Goal: Find specific page/section: Find specific page/section

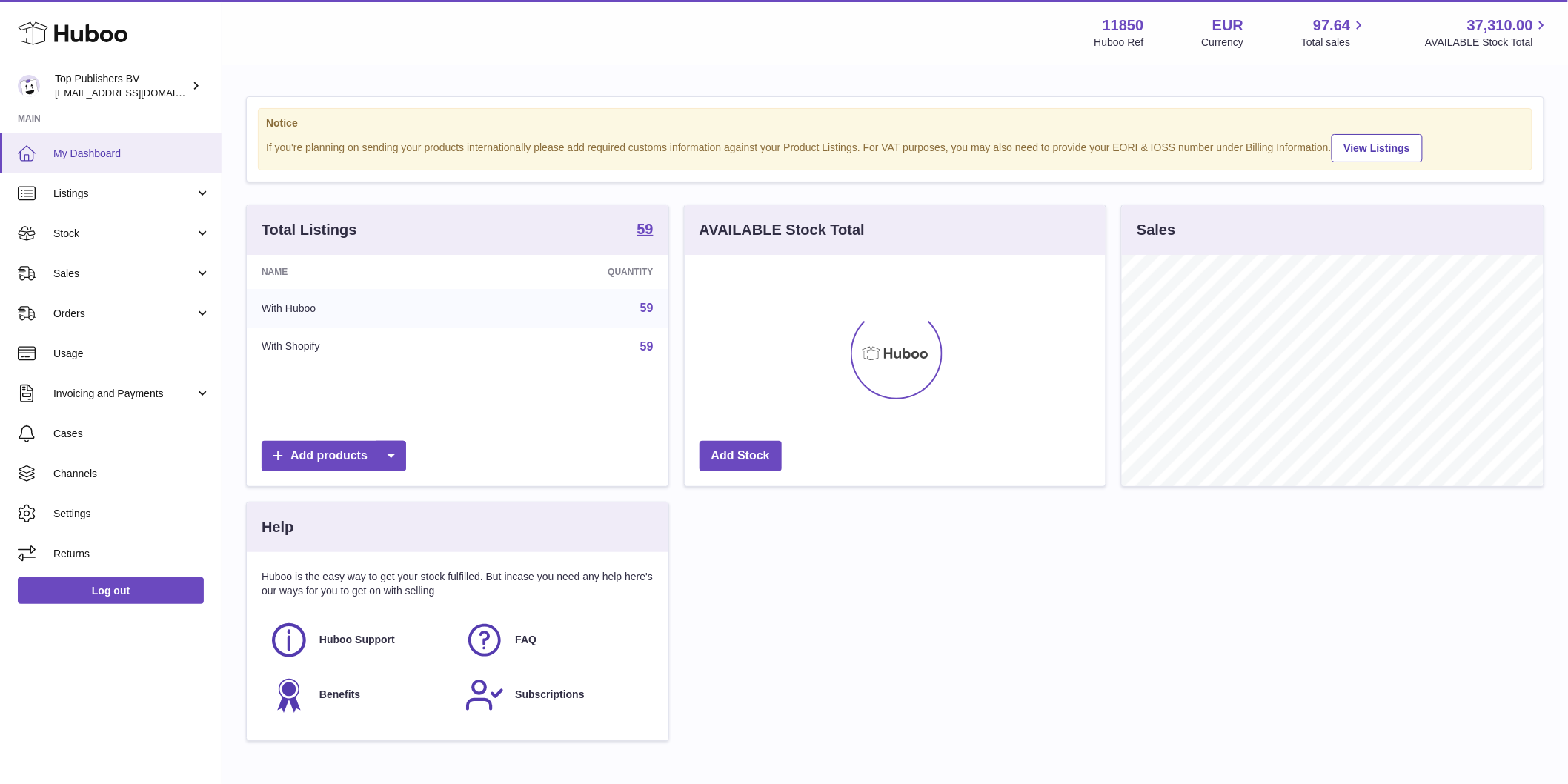
scroll to position [232, 421]
click at [90, 197] on span "Listings" at bounding box center [124, 193] width 141 height 14
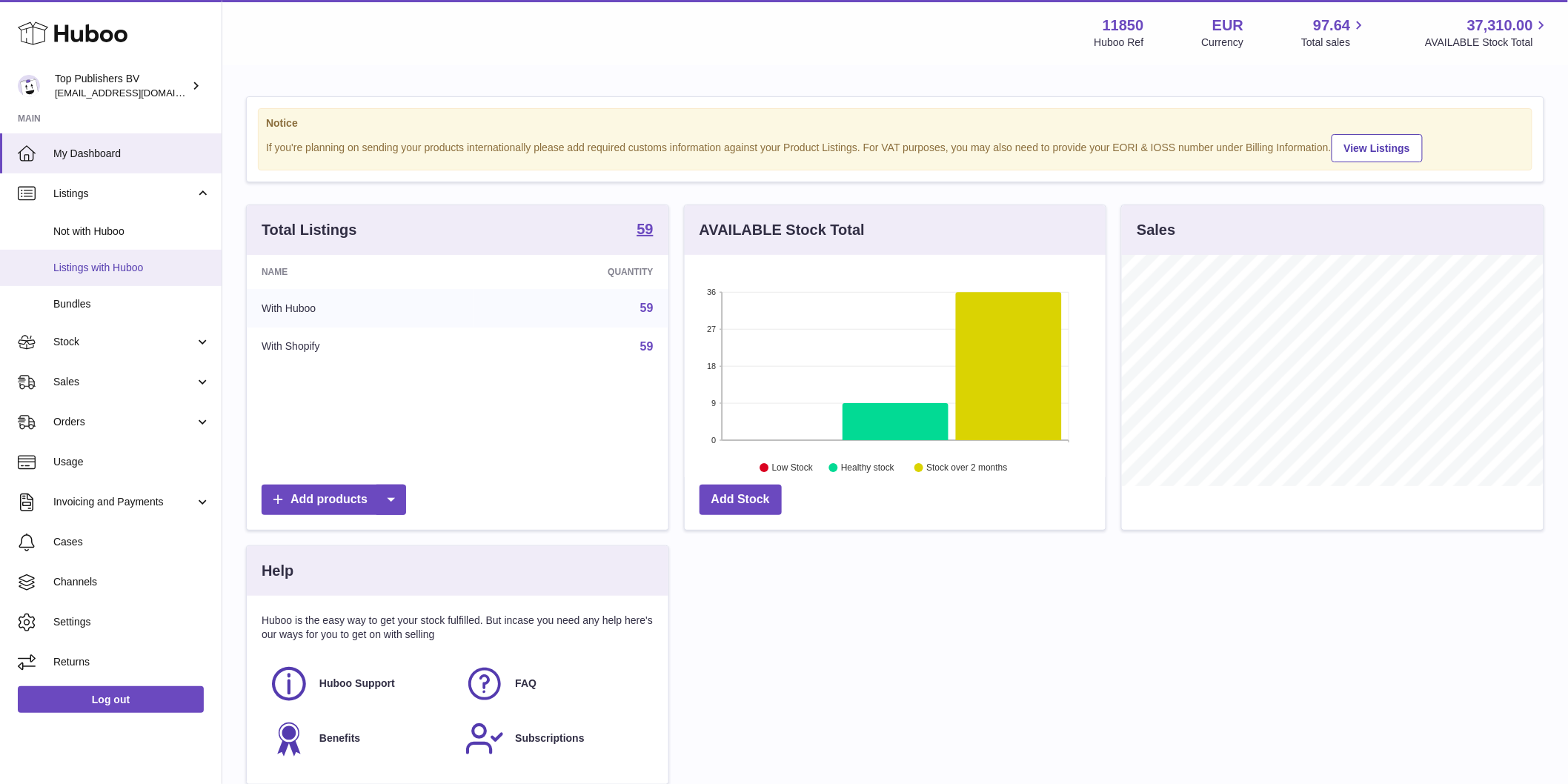
click at [121, 261] on span "Listings with Huboo" at bounding box center [132, 267] width 157 height 14
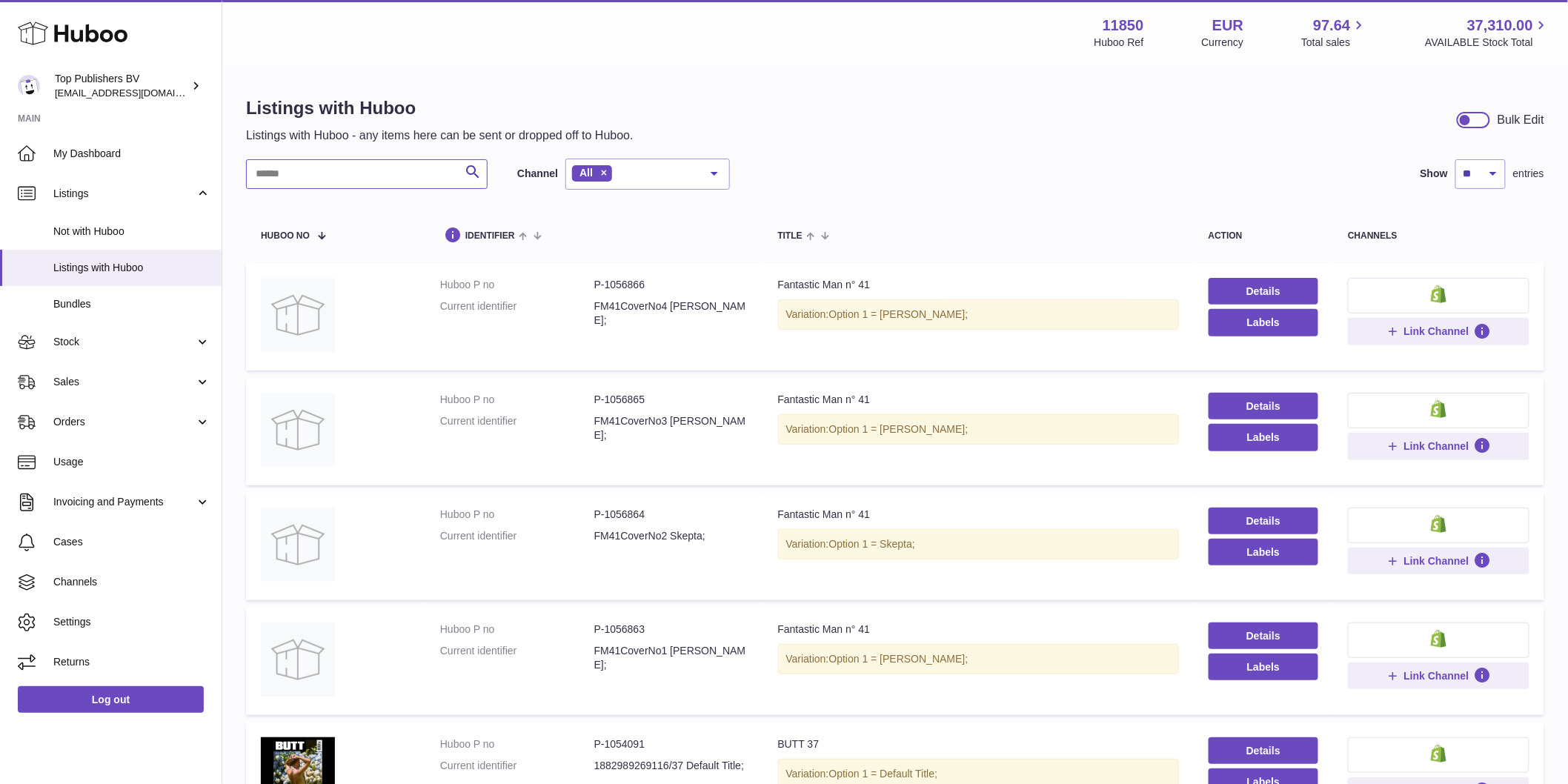
click at [365, 172] on input "text" at bounding box center [366, 174] width 241 height 30
type input "*"
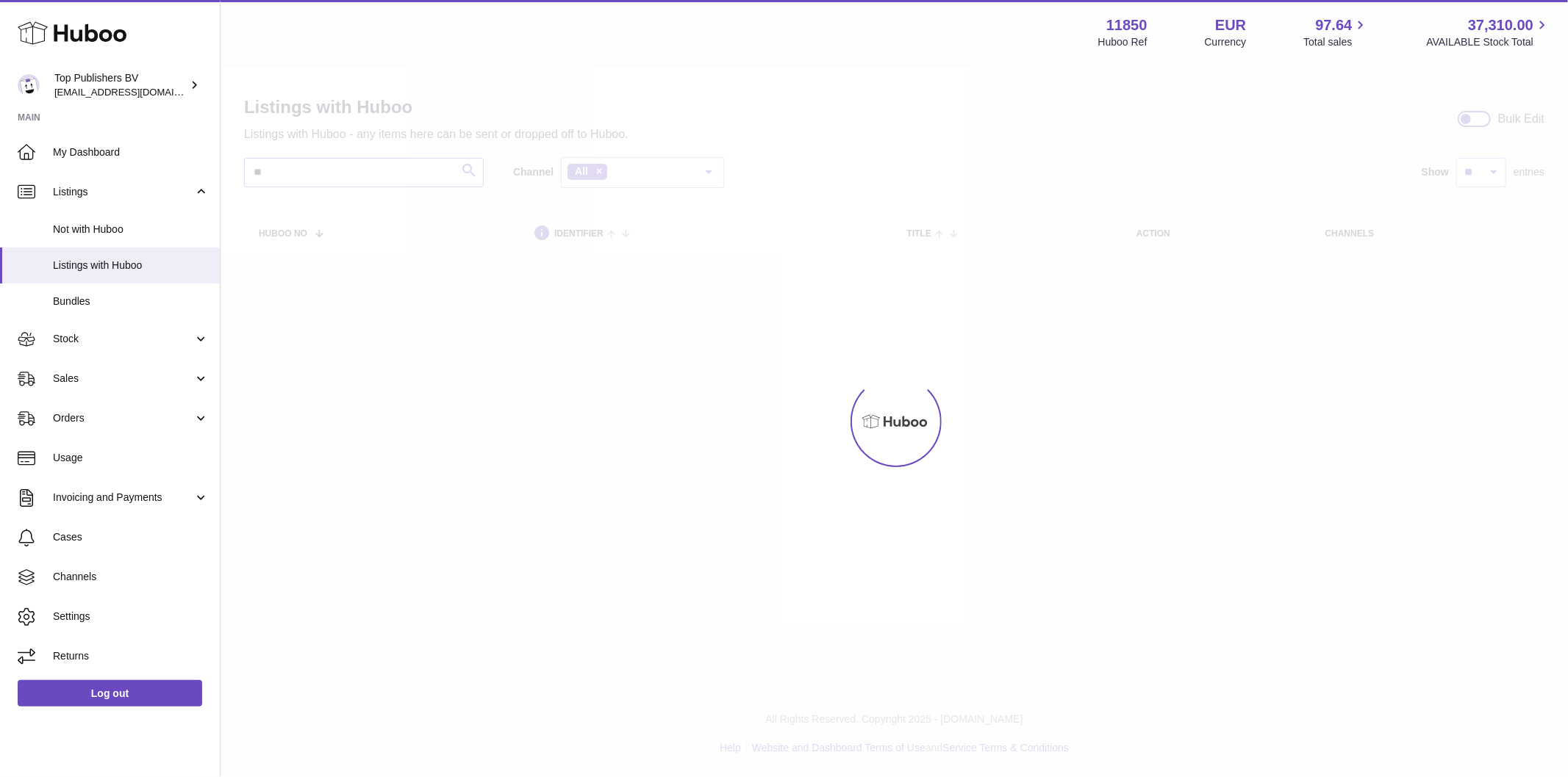
type input "*"
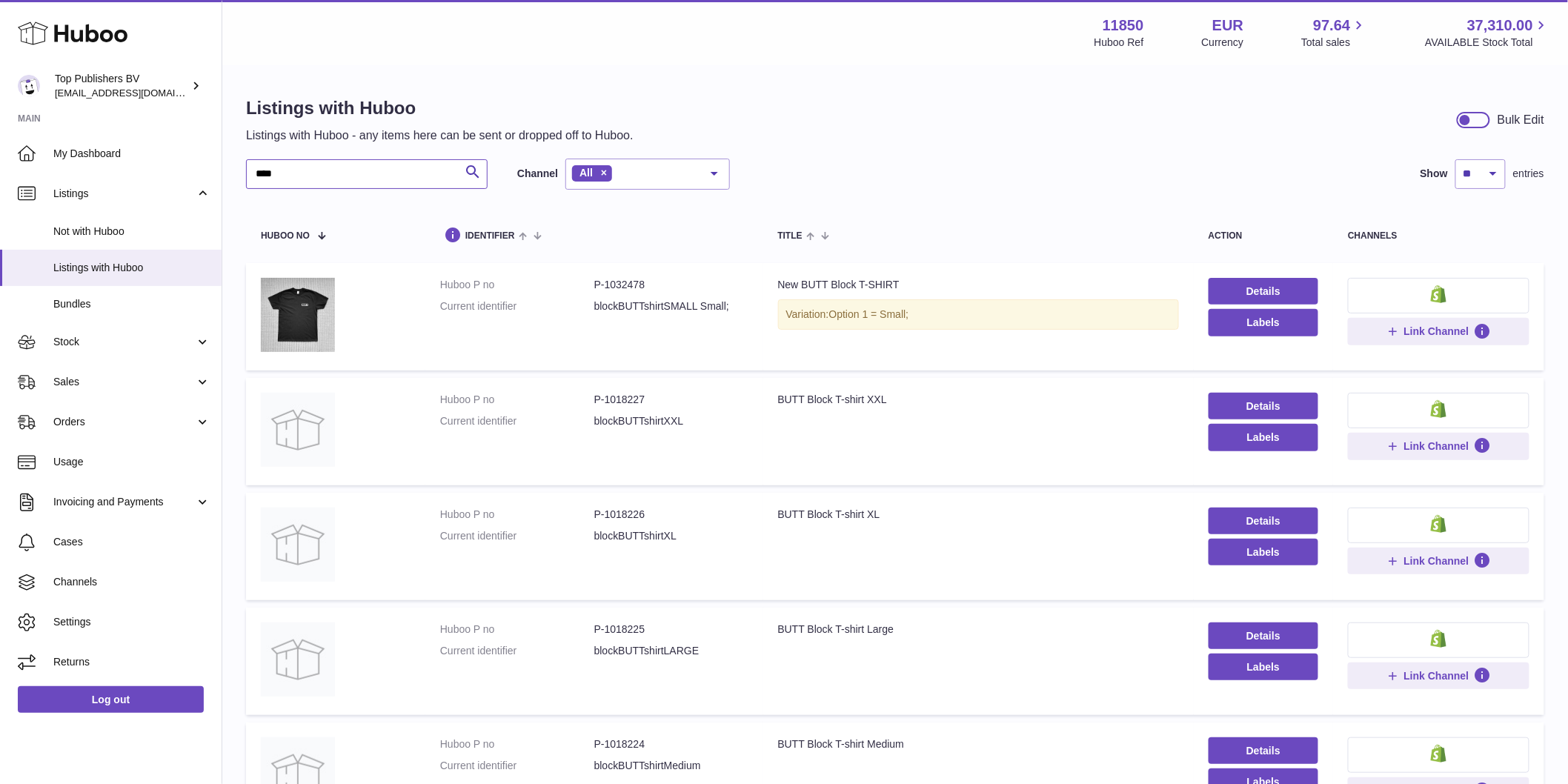
type input "****"
drag, startPoint x: 657, startPoint y: 287, endPoint x: 604, endPoint y: 286, distance: 53.0
click at [604, 286] on dd "P-1032478" at bounding box center [671, 284] width 154 height 14
drag, startPoint x: 603, startPoint y: 286, endPoint x: 664, endPoint y: 286, distance: 61.0
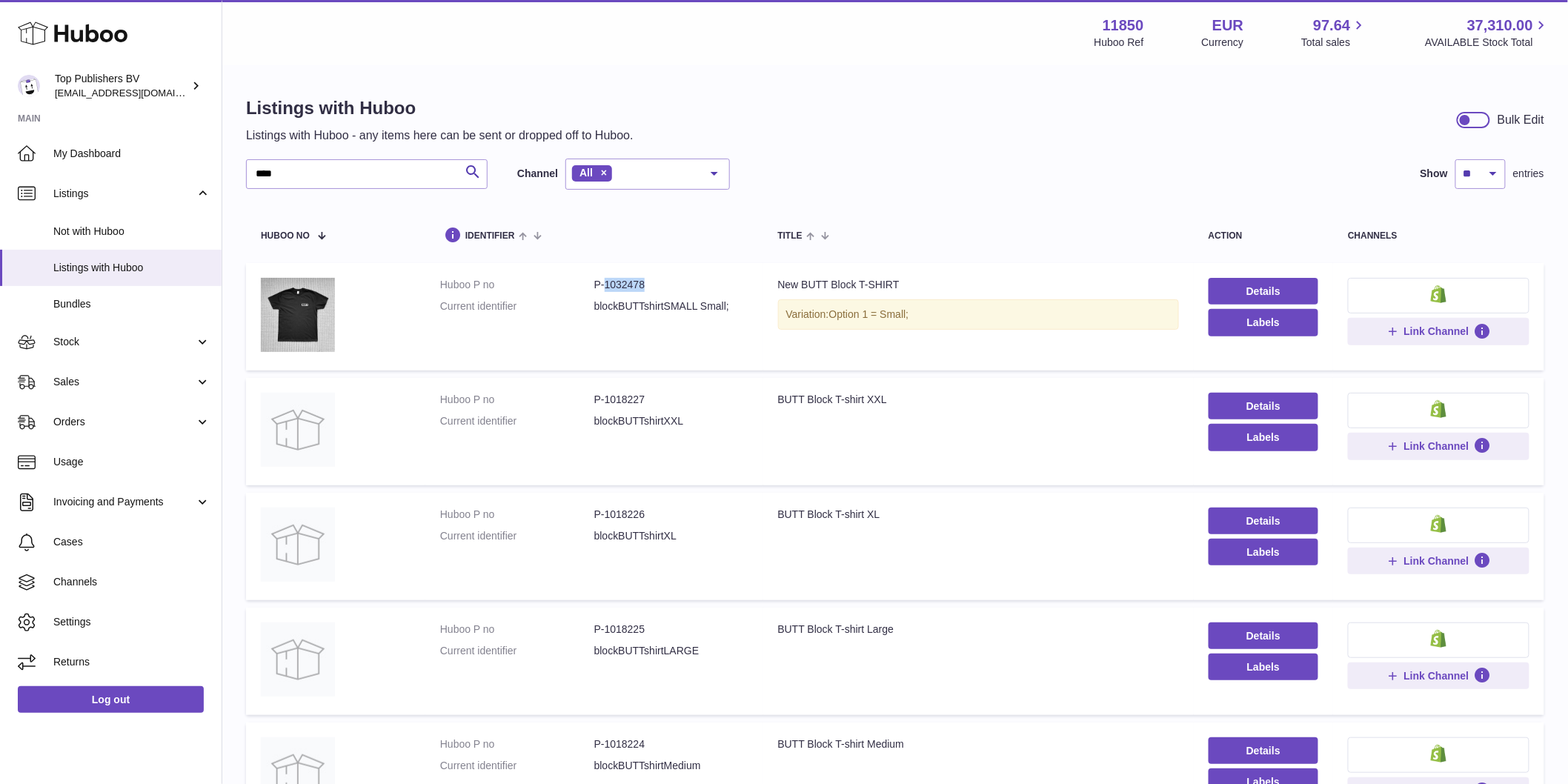
click at [664, 286] on dd "P-1032478" at bounding box center [671, 284] width 154 height 14
copy dd "1032478"
click at [395, 182] on input "****" at bounding box center [366, 174] width 241 height 30
